Goal: Task Accomplishment & Management: Manage account settings

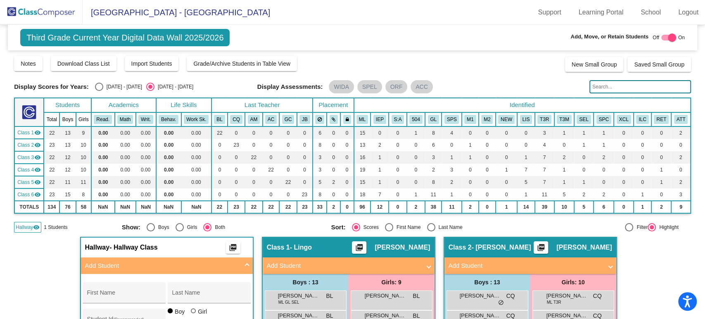
scroll to position [156, 0]
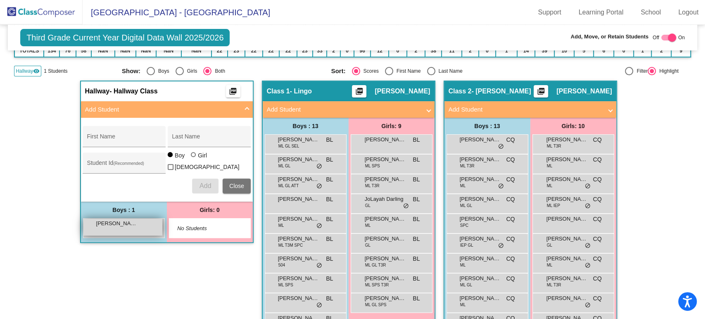
click at [119, 224] on span "Taj Plummer" at bounding box center [116, 223] width 41 height 8
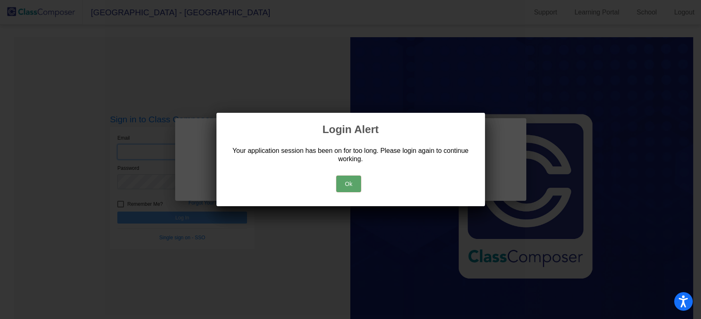
type input "meghan.fulmer@irsd.k12.de.us"
click at [346, 179] on button "Ok" at bounding box center [348, 183] width 25 height 17
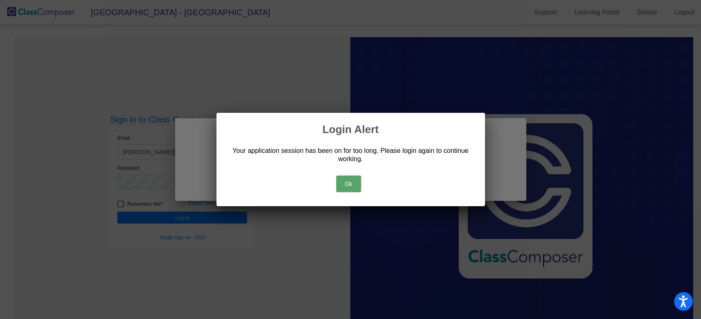
click at [364, 185] on div "Ok" at bounding box center [350, 181] width 249 height 29
click at [340, 179] on button "Ok" at bounding box center [348, 183] width 25 height 17
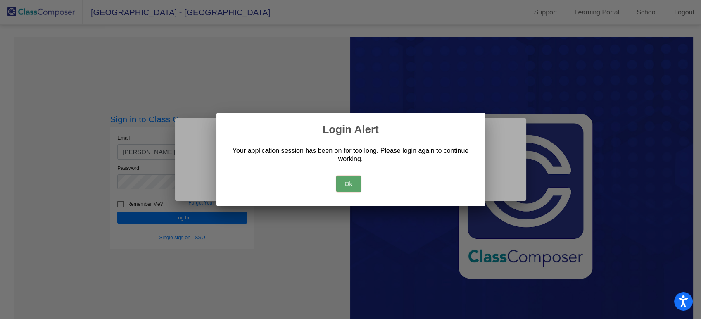
click at [341, 185] on button "Ok" at bounding box center [348, 183] width 25 height 17
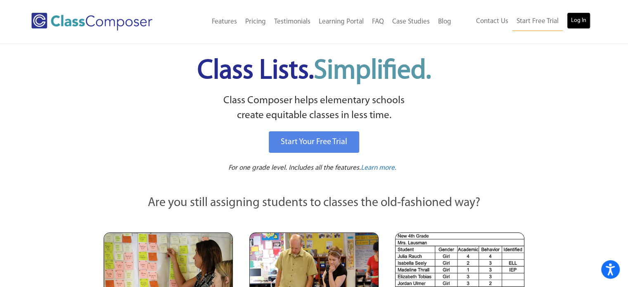
click at [579, 23] on link "Log In" at bounding box center [579, 20] width 24 height 17
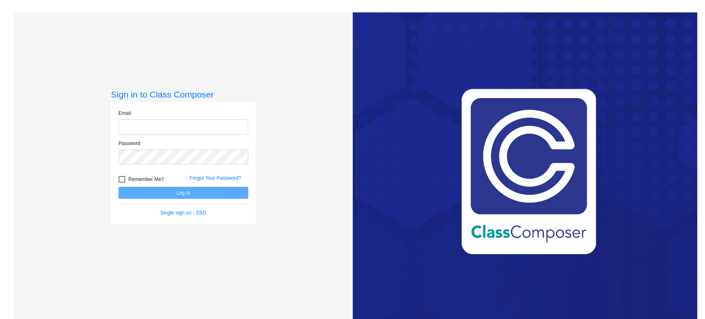
type input "meghan.fulmer@irsd.k12.de.us"
click at [199, 201] on form "Email meghan.fulmer@irsd.k12.de.us Password Remember Me? Forgot Your Password? …" at bounding box center [184, 162] width 130 height 107
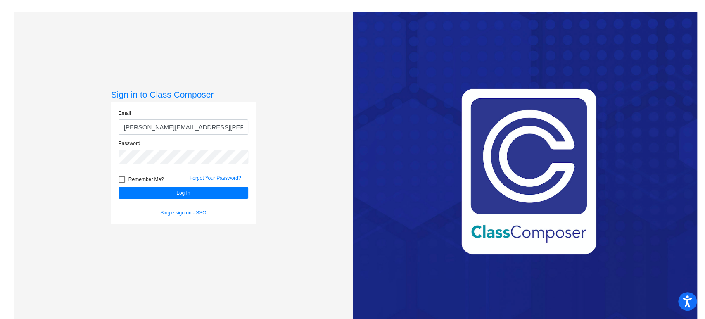
click at [203, 185] on div "Forgot Your Password?" at bounding box center [218, 180] width 71 height 12
click at [194, 195] on button "Log In" at bounding box center [184, 193] width 130 height 12
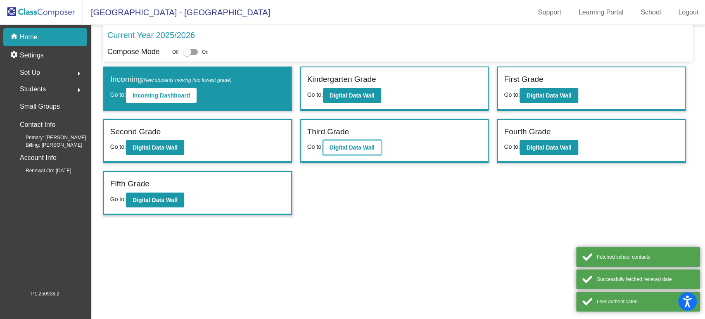
click at [345, 150] on button "Digital Data Wall" at bounding box center [352, 147] width 58 height 15
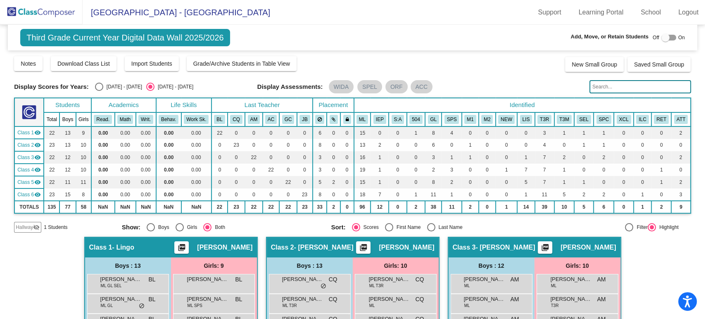
scroll to position [46, 0]
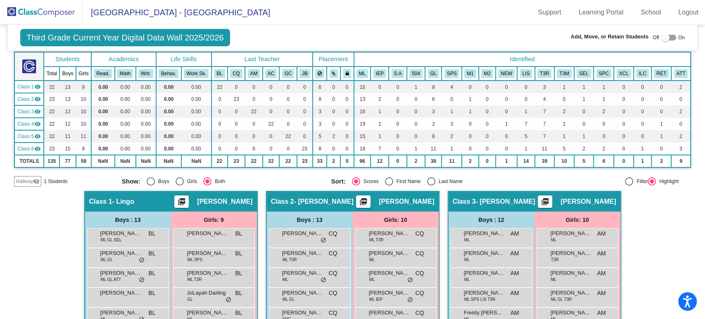
click at [23, 180] on span "Hallway" at bounding box center [24, 181] width 17 height 7
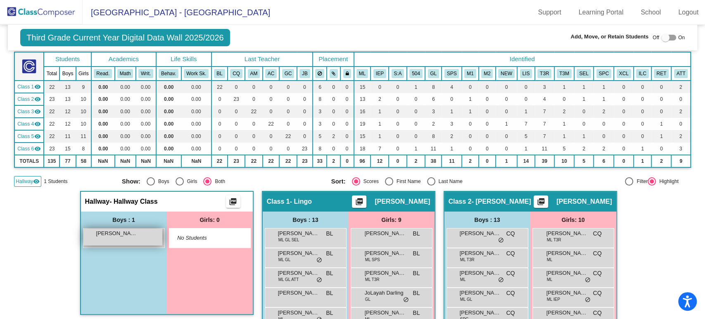
click at [106, 232] on span "Taj Plummer" at bounding box center [116, 233] width 41 height 8
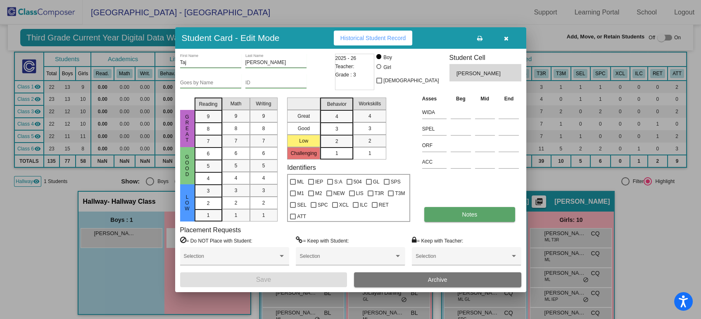
click at [440, 214] on button "Notes" at bounding box center [469, 214] width 91 height 15
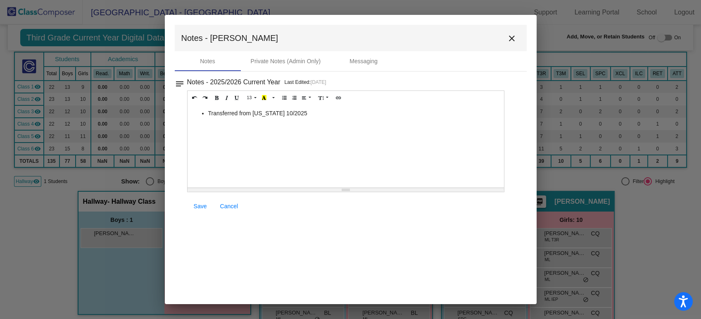
click at [307, 111] on li "Transferred from Virginia 10/2025" at bounding box center [354, 113] width 292 height 8
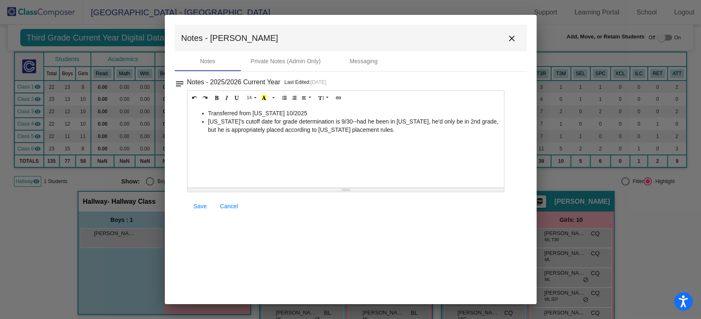
click at [194, 210] on link "Save" at bounding box center [200, 206] width 26 height 15
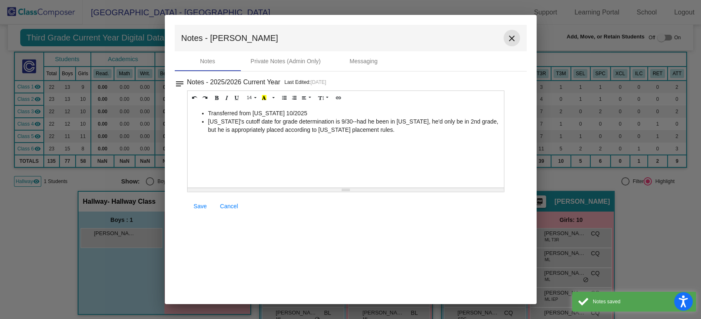
click at [508, 38] on mat-icon "close" at bounding box center [512, 38] width 10 height 10
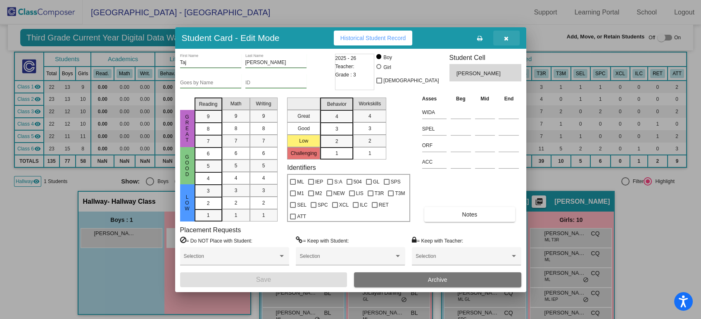
click at [507, 36] on icon "button" at bounding box center [506, 39] width 5 height 6
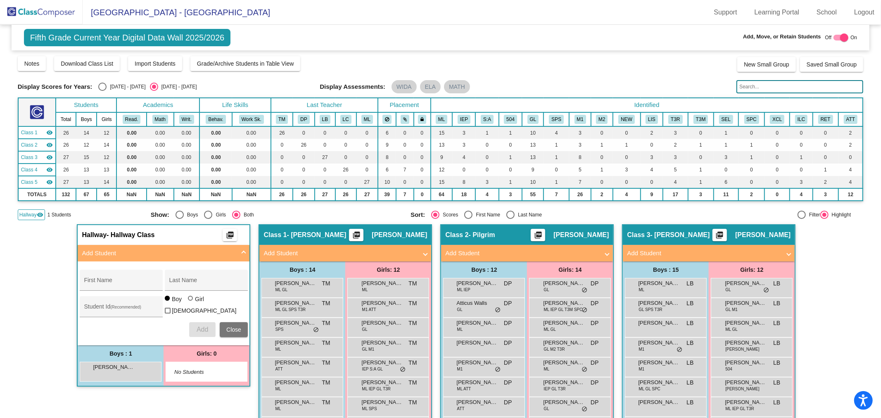
click at [44, 7] on img at bounding box center [41, 12] width 83 height 24
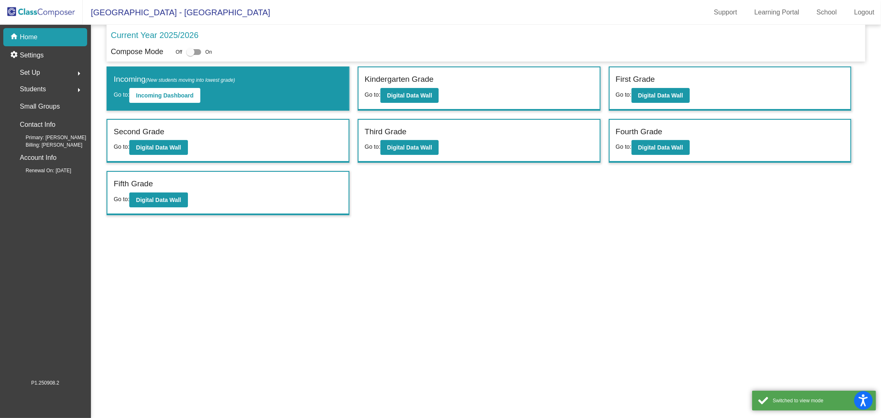
click at [458, 146] on div "Third Grade Go to: Digital Data Wall" at bounding box center [478, 141] width 241 height 43
click at [427, 146] on b "Digital Data Wall" at bounding box center [409, 147] width 45 height 7
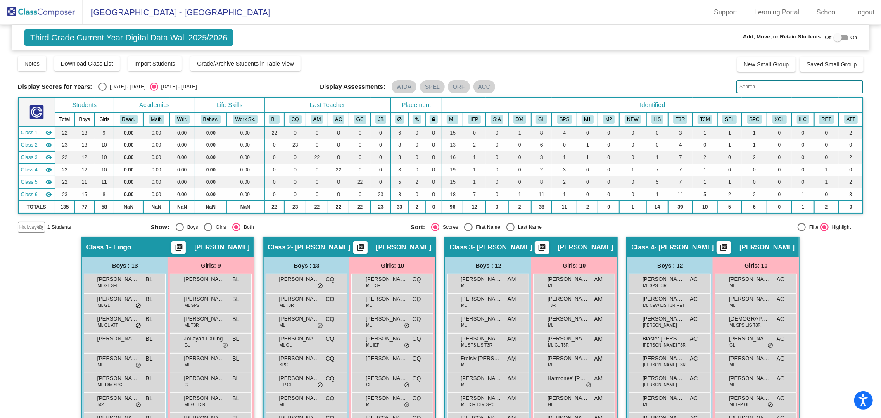
click at [126, 89] on div "2024 - 2025" at bounding box center [126, 86] width 39 height 7
click at [102, 91] on input "2024 - 2025" at bounding box center [102, 91] width 0 height 0
radio input "true"
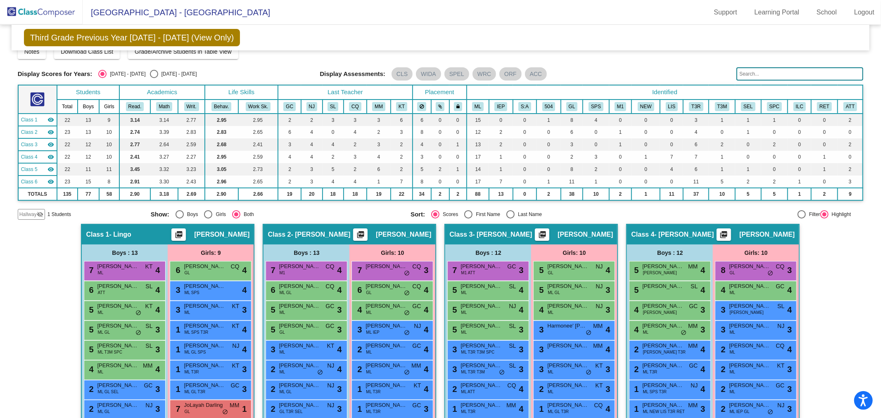
scroll to position [195, 0]
